Goal: Task Accomplishment & Management: Use online tool/utility

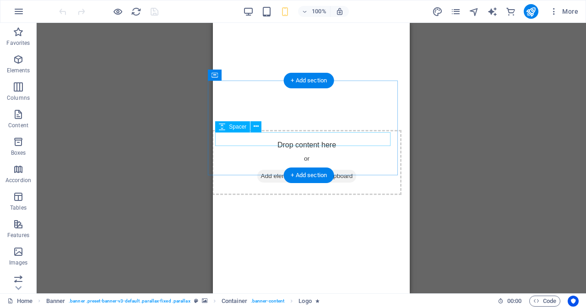
scroll to position [3160, 5]
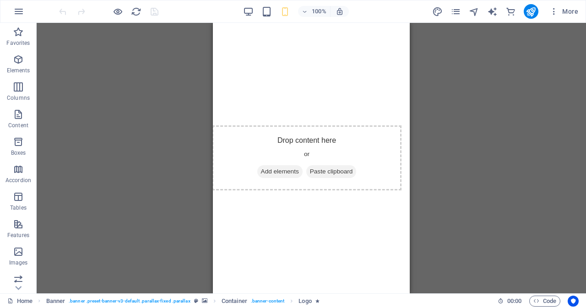
click at [243, 15] on div "100% More" at bounding box center [319, 11] width 525 height 15
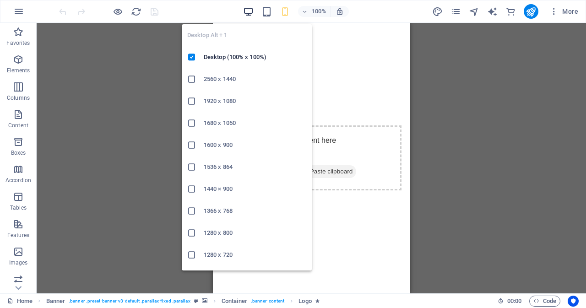
click at [245, 11] on icon "button" at bounding box center [248, 11] width 11 height 11
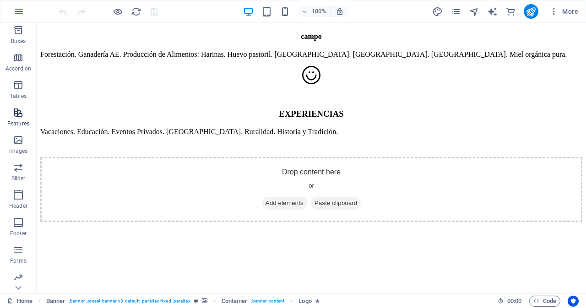
scroll to position [112, 0]
click at [457, 15] on icon "pages" at bounding box center [455, 11] width 11 height 11
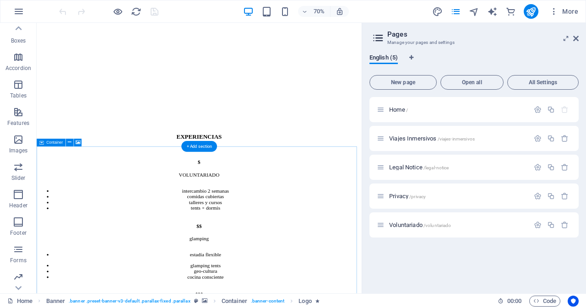
scroll to position [3408, 0]
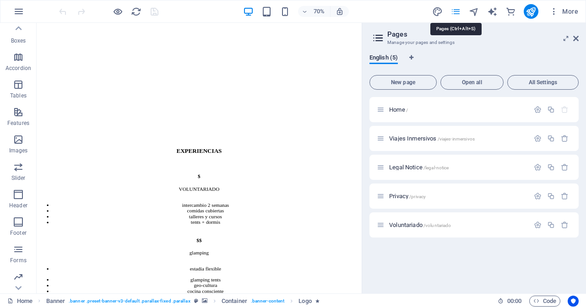
click at [454, 13] on icon "pages" at bounding box center [455, 11] width 11 height 11
click at [400, 84] on span "New page" at bounding box center [403, 82] width 59 height 5
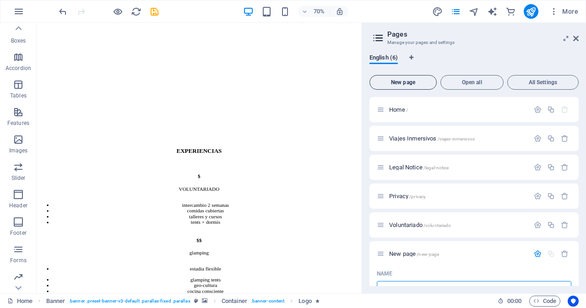
scroll to position [9, 0]
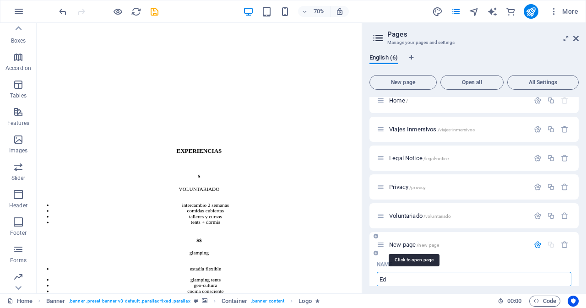
type input "E"
type input "/edu"
type input "E"
type input "/"
type input "E"
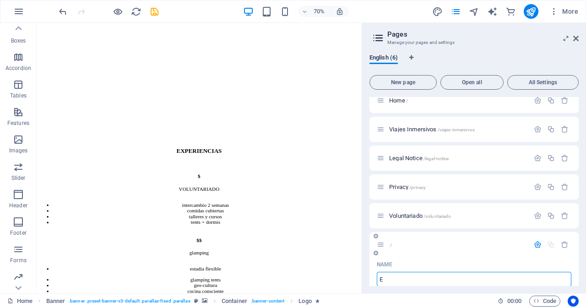
type input "/e"
type input "E"
type input "EDUCAC"
type input "/educac"
type input "EDUCAC"
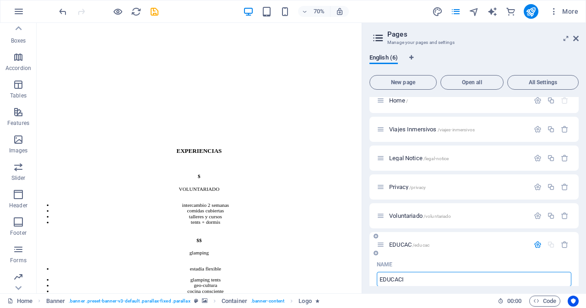
type input "EDUCACIO"
type input "/educaci"
type input "EDUCACI"
type input "/educacion"
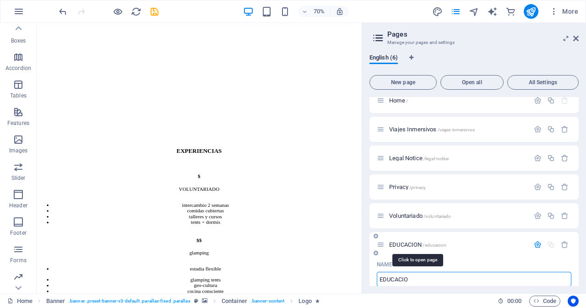
type input "EDUCACION"
type input "EDUCACI"
type input "/educaci"
type input "EDUCACI"
type input "EDUCACIÓN"
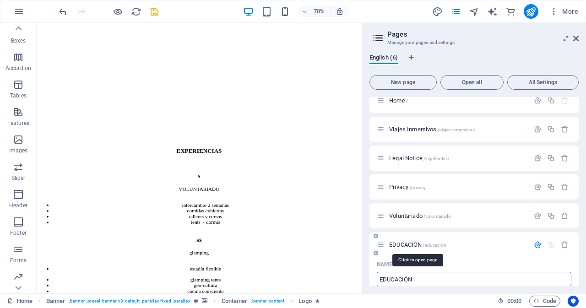
type input "/educacion"
type input "EDUCACIÓN"
click at [427, 279] on input "EDUCACIÓN" at bounding box center [474, 279] width 195 height 15
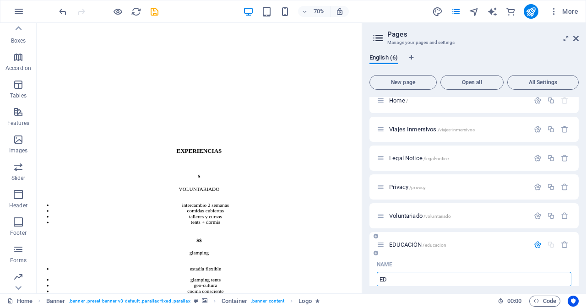
type input "E"
type input "/"
type input "saberes"
type input "/sabe"
type input "sabe"
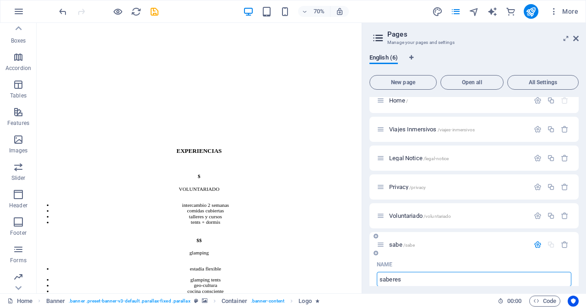
type input "saberes"
type input "/saberes"
type input "saberes"
type input "SABERES"
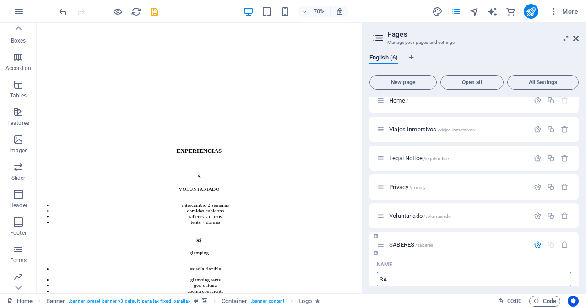
type input "S"
type input "/"
type input "COMPARTIENDO CONOCIMIENTO"
type input "/compartiendo-conocimiento"
type input "COMPARTIENDO CONOCIMIENTO"
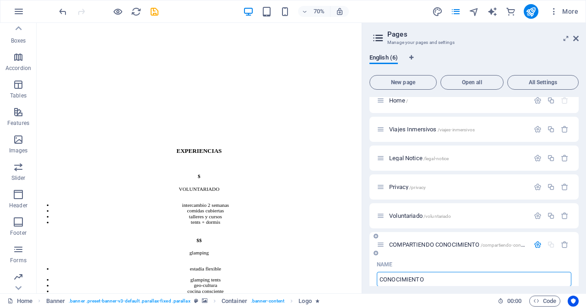
type input "CONOCIMIENTO"
type input "/conocimiento"
type input "CONOCIMIENTO"
click at [427, 279] on input "CONOCIMIENTO" at bounding box center [474, 279] width 195 height 15
type input "CONOCIMIENTO COL"
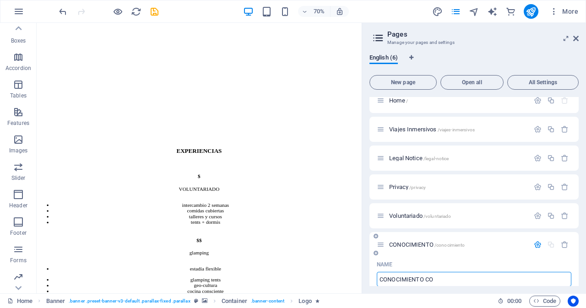
type input "CONOCIMIENTO"
type input "CONOCIMIENTO COLECTIVO"
type input "/conocimiento-colectivo"
type input "CONOCIMIENTO COLECTIVO"
click at [537, 245] on icon "button" at bounding box center [538, 245] width 8 height 8
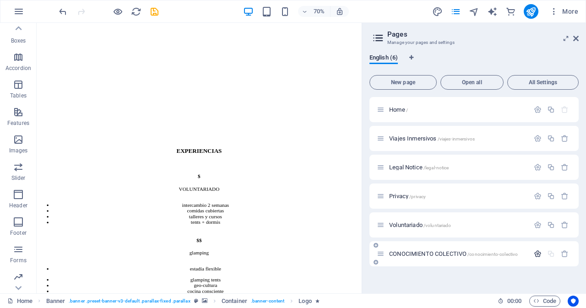
scroll to position [0, 0]
click at [400, 252] on span "CONOCIMIENTO COLECTIVO /conocimiento-colectivo" at bounding box center [453, 253] width 129 height 7
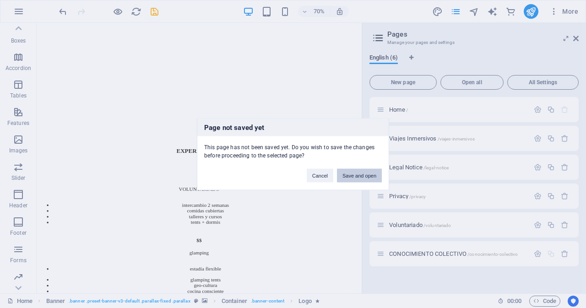
click at [354, 177] on button "Save and open" at bounding box center [359, 175] width 45 height 14
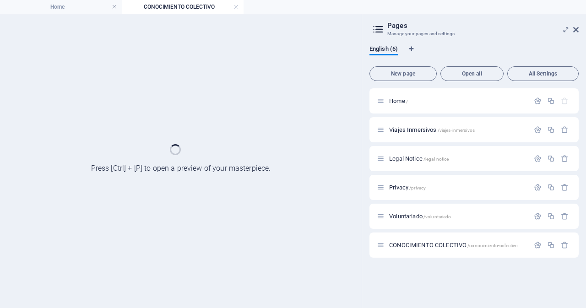
click at [537, 255] on div "CONOCIMIENTO COLECTIVO /conocimiento-colectivo" at bounding box center [473, 245] width 209 height 25
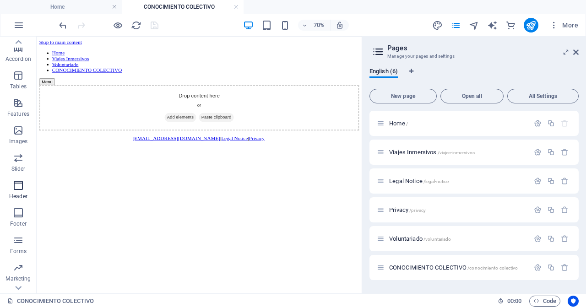
scroll to position [182, 0]
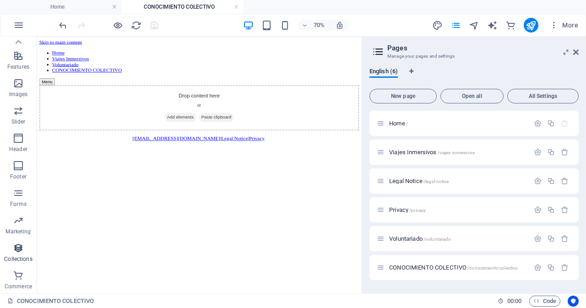
click at [19, 253] on icon "button" at bounding box center [18, 248] width 11 height 11
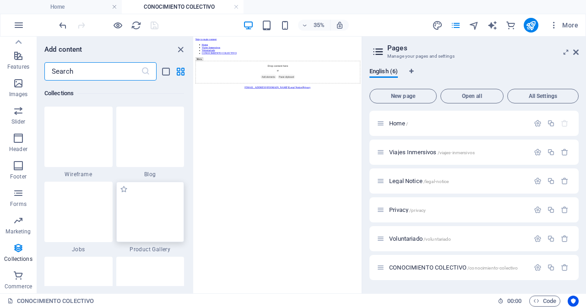
scroll to position [8403, 0]
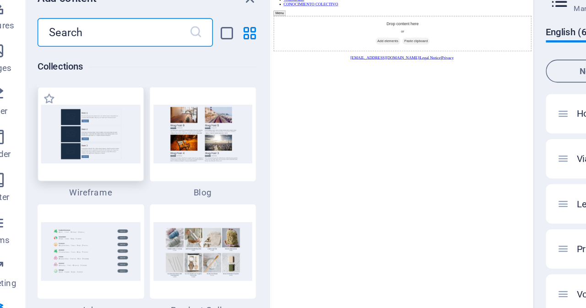
click at [72, 130] on img at bounding box center [79, 136] width 64 height 37
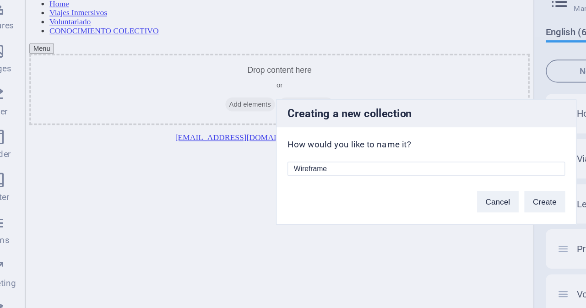
drag, startPoint x: 271, startPoint y: 122, endPoint x: 205, endPoint y: 102, distance: 69.4
click at [205, 102] on div "Creating a new collection How would you like to name it? Wireframe Cancel Create" at bounding box center [293, 154] width 586 height 308
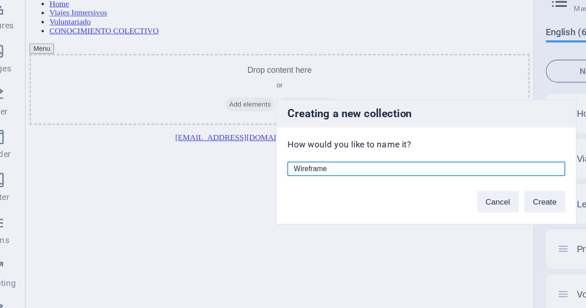
click at [242, 157] on input "Wireframe" at bounding box center [293, 158] width 178 height 9
type input "W"
type input "c"
type input "CURSOS, TALLERES Y LIFE HACKS"
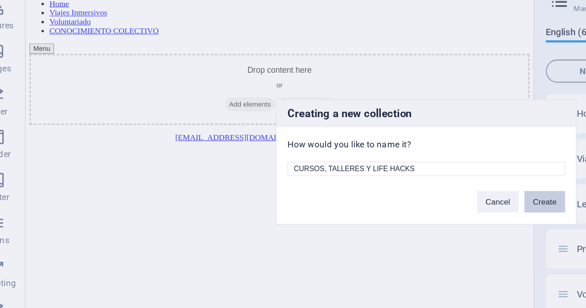
click at [362, 181] on button "Create" at bounding box center [369, 180] width 26 height 14
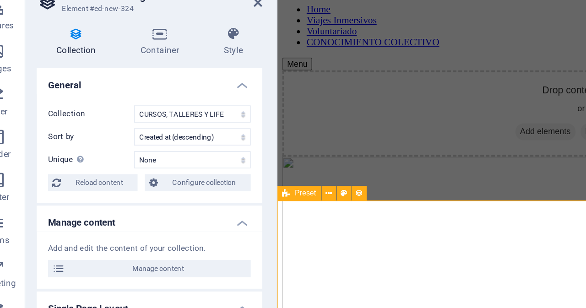
select select "createdAt_DESC"
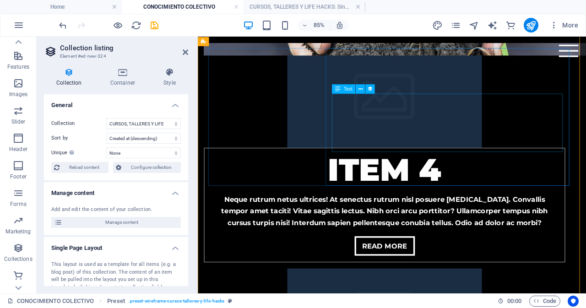
scroll to position [198, 0]
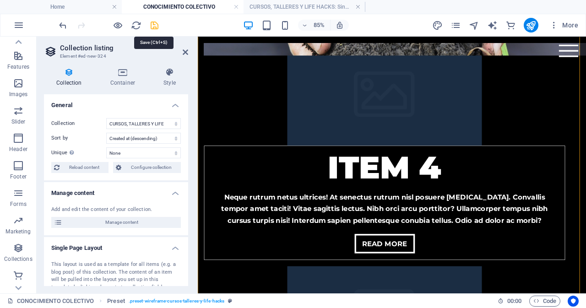
click at [151, 22] on icon "save" at bounding box center [154, 25] width 11 height 11
